Goal: Information Seeking & Learning: Learn about a topic

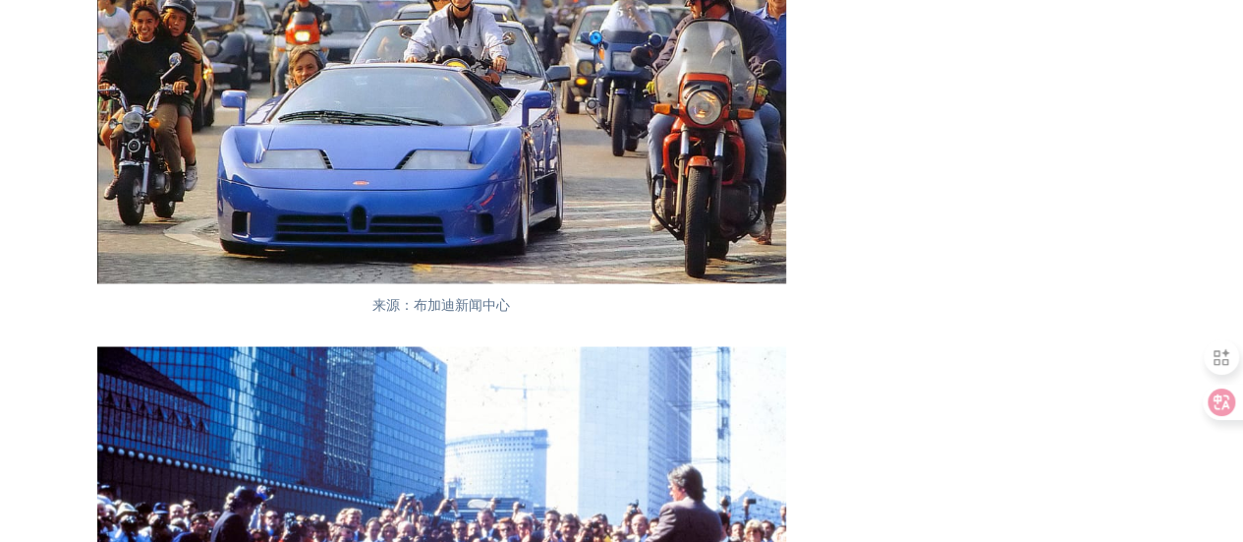
scroll to position [9355, 0]
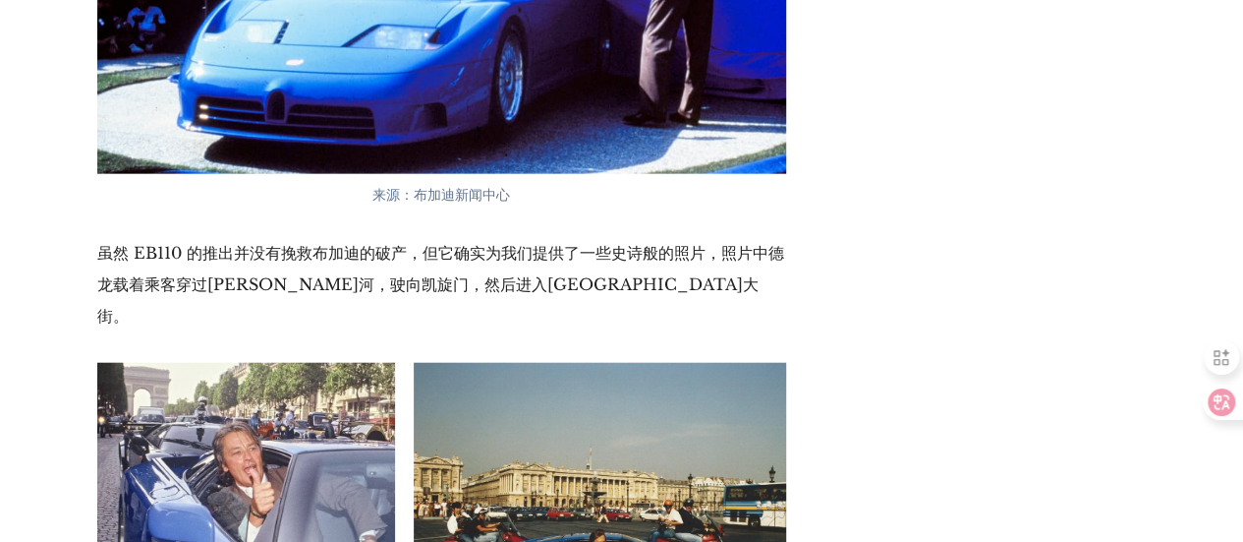
scroll to position [9846, 0]
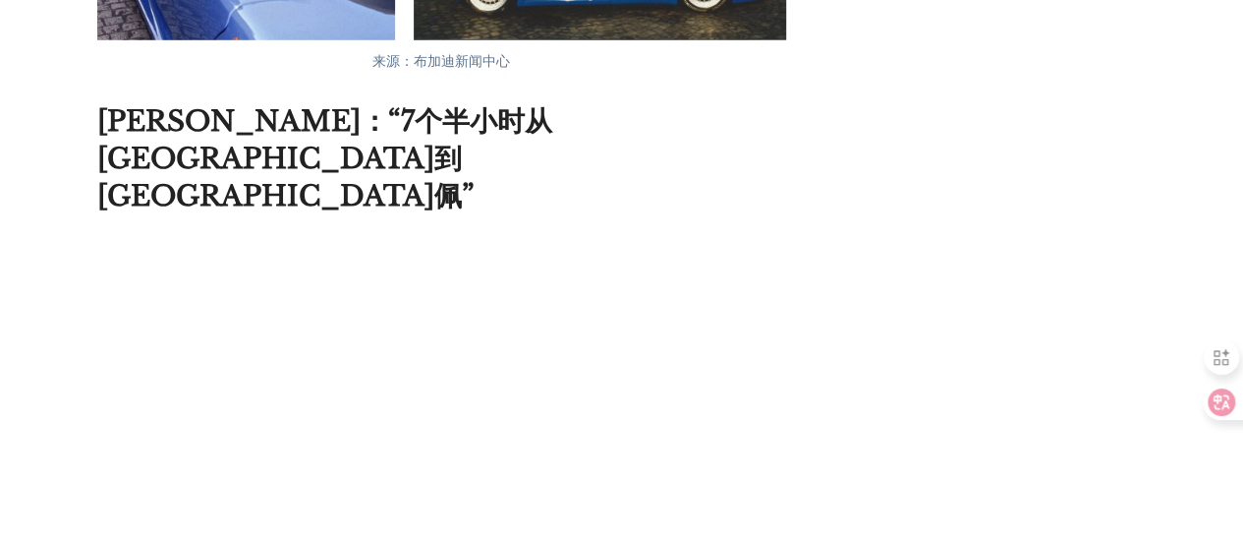
scroll to position [10337, 0]
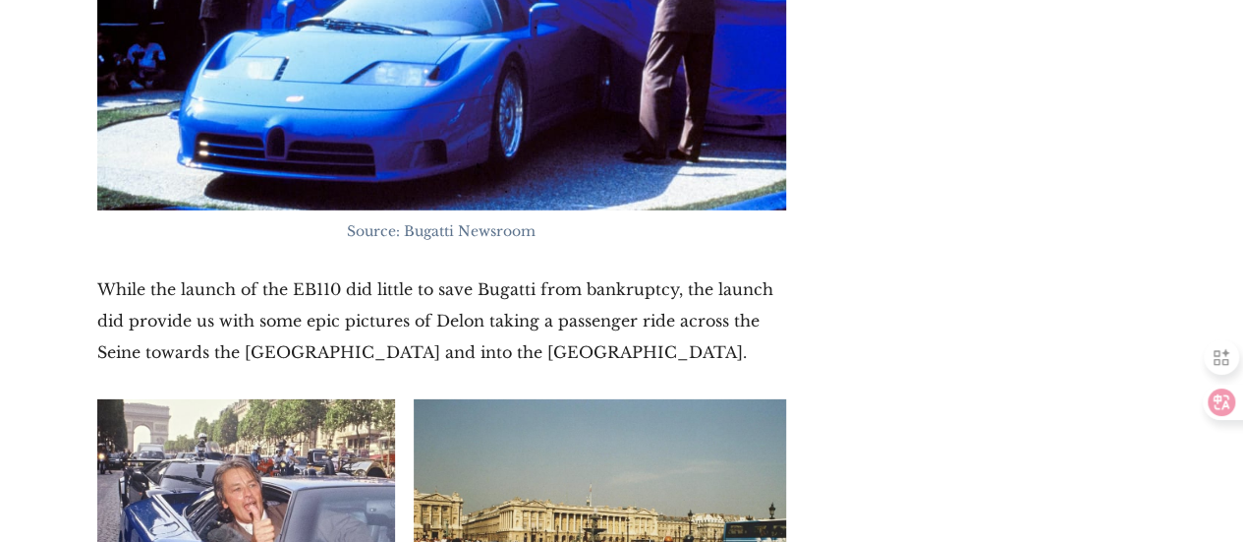
scroll to position [11000, 0]
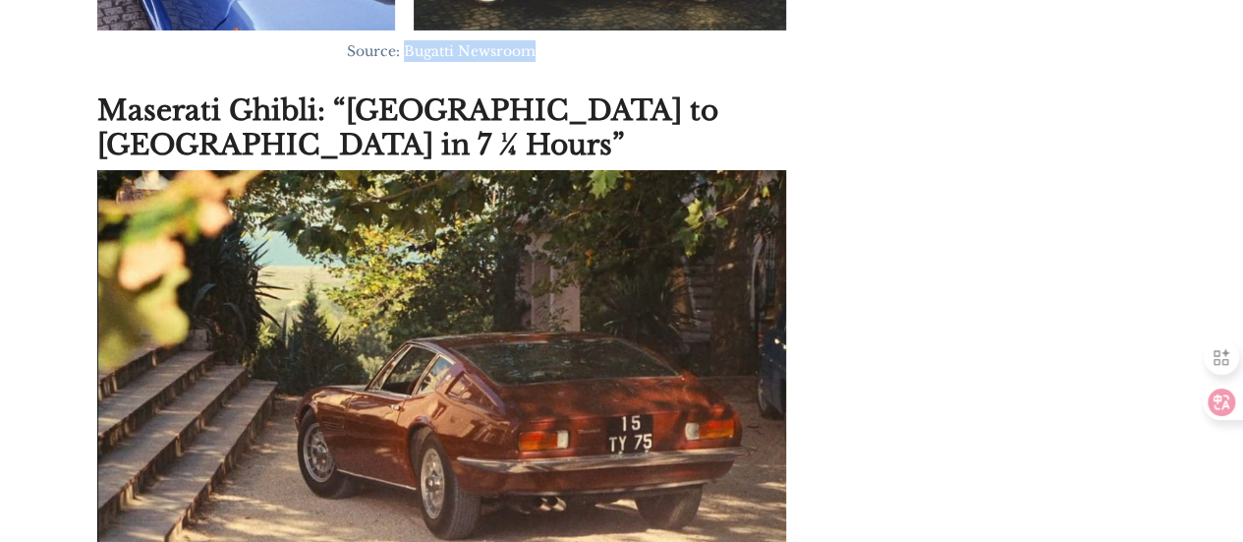
drag, startPoint x: 405, startPoint y: 431, endPoint x: 548, endPoint y: 430, distance: 143.5
click at [548, 62] on p "Source: Bugatti Newsroom" at bounding box center [441, 51] width 669 height 22
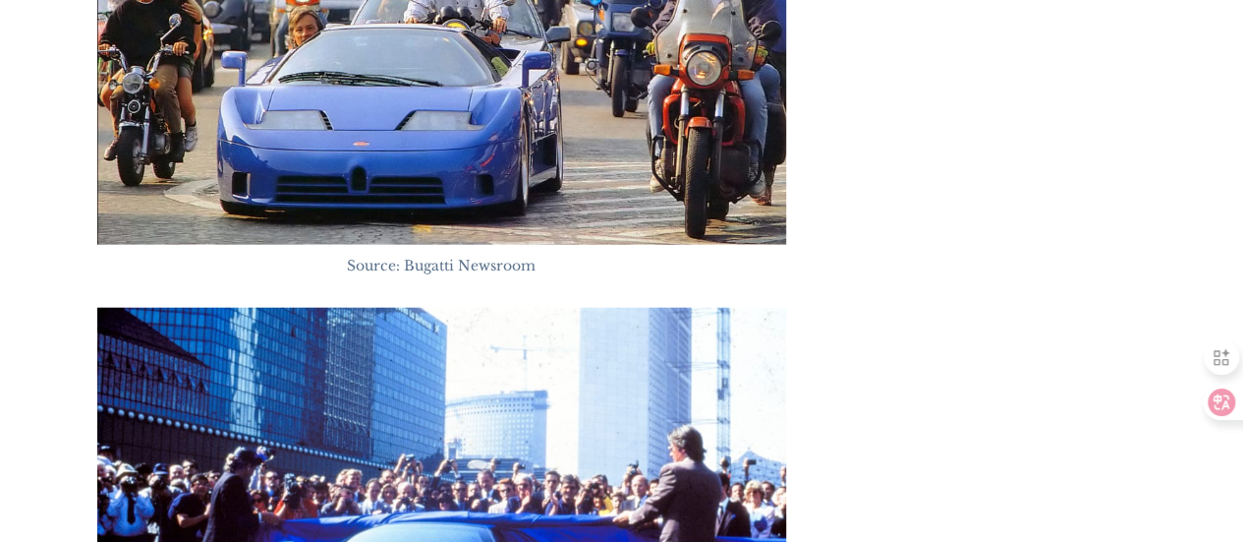
scroll to position [9624, 0]
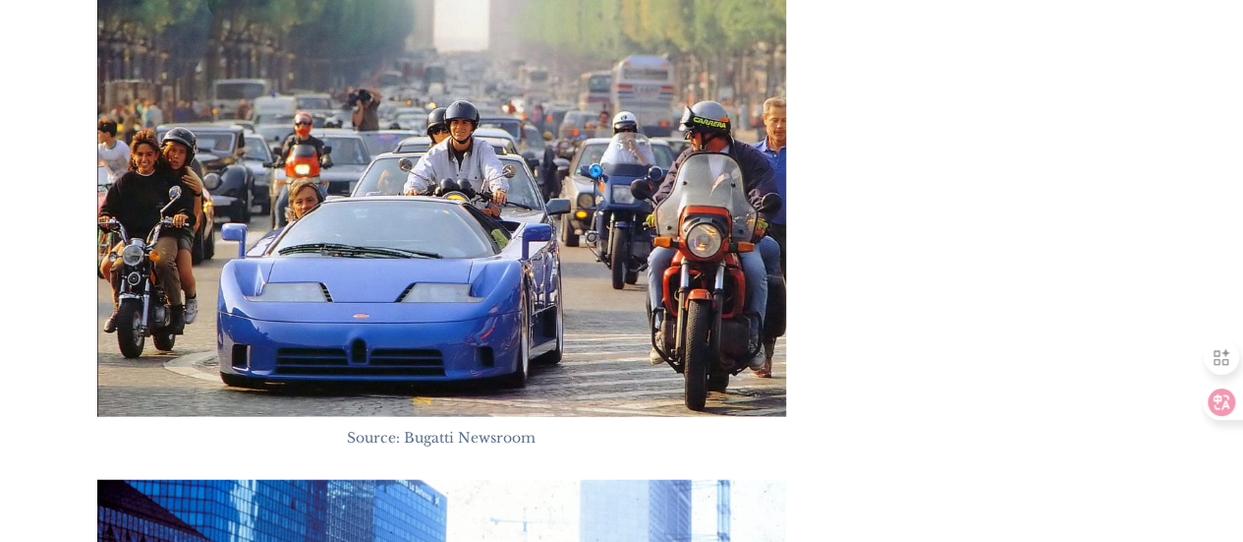
drag, startPoint x: 164, startPoint y: 153, endPoint x: 207, endPoint y: 155, distance: 43.3
copy p "Delon"
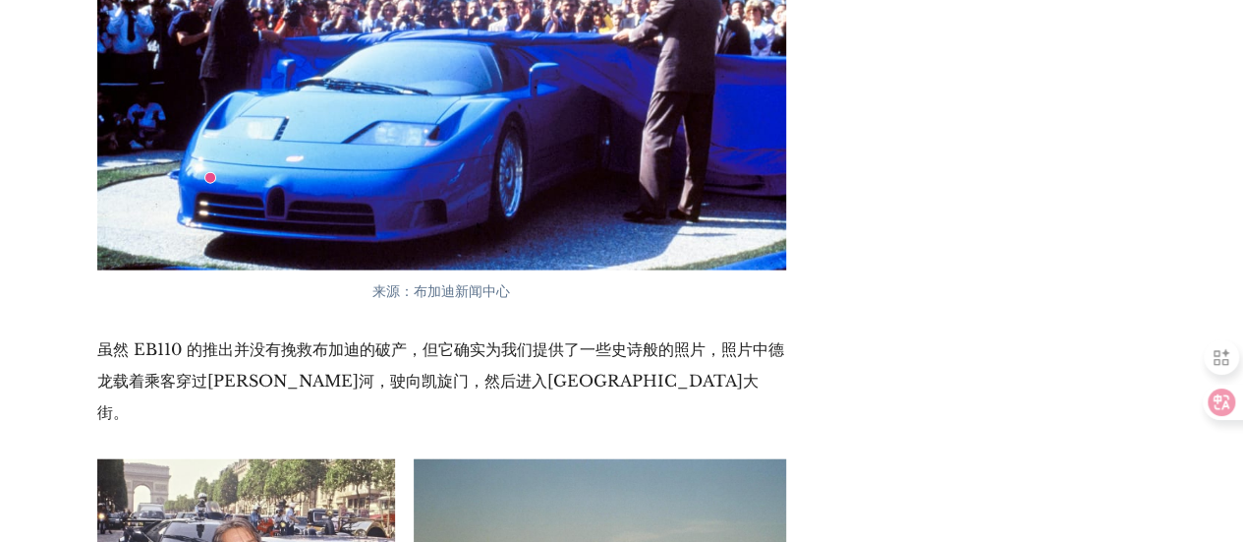
scroll to position [9019, 0]
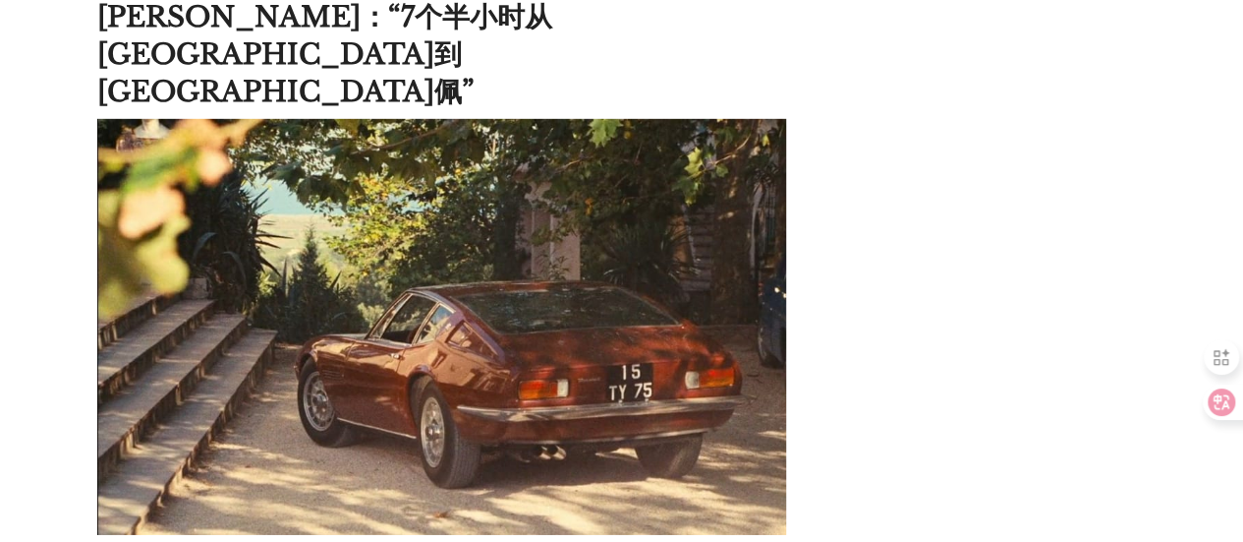
scroll to position [10199, 0]
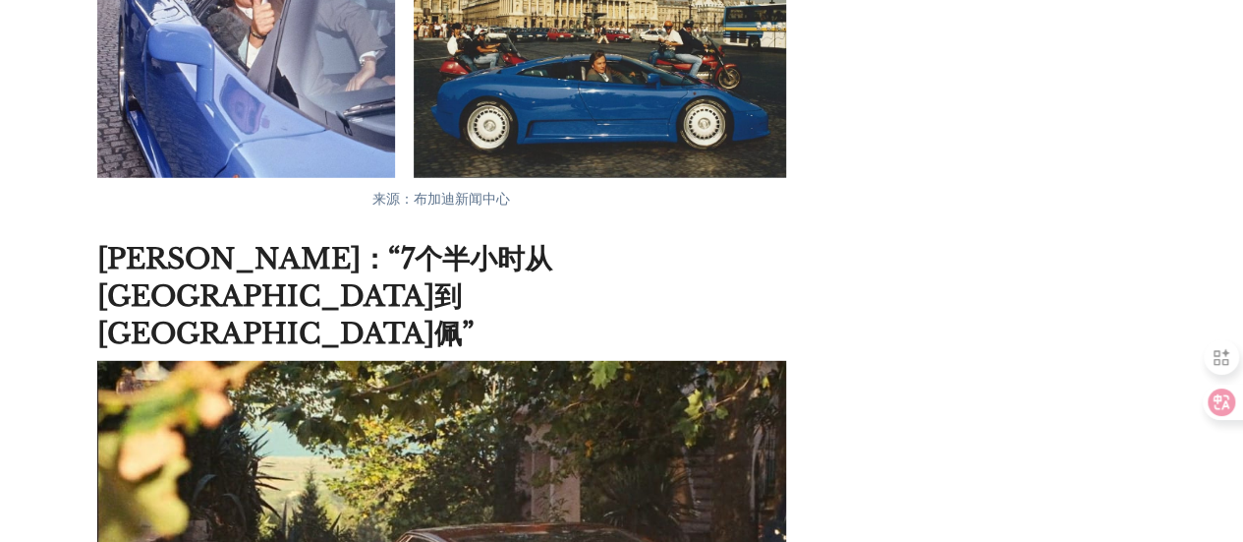
drag, startPoint x: 115, startPoint y: 150, endPoint x: 704, endPoint y: 134, distance: 589.0
copy font "虽然 EB110 的推出并没有挽救布加迪的破产，但它确实为我们提供了一些史诗般的照片"
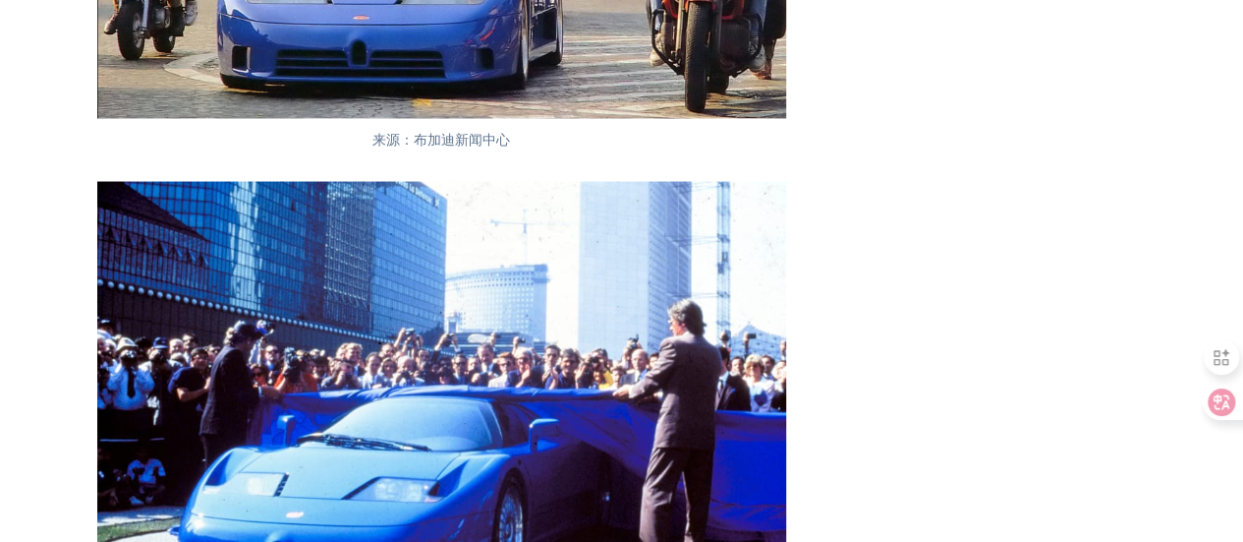
scroll to position [9019, 0]
